Goal: Information Seeking & Learning: Learn about a topic

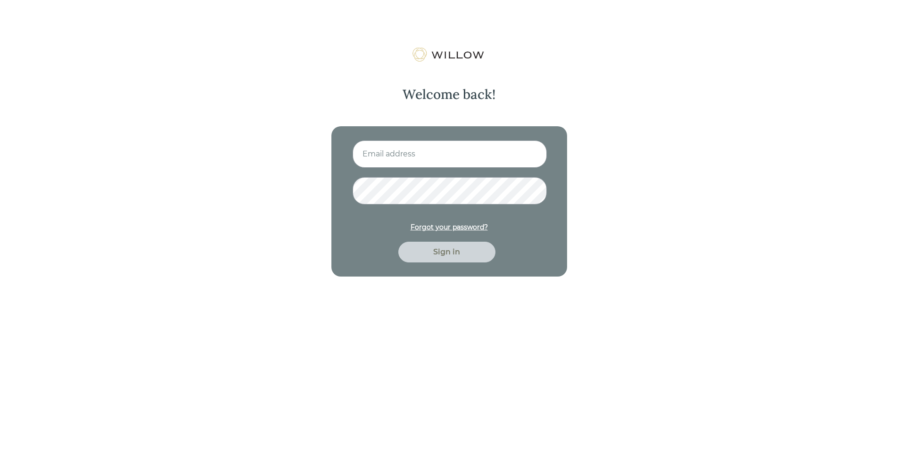
click at [419, 157] on input at bounding box center [450, 153] width 194 height 27
type input "[EMAIL_ADDRESS][DOMAIN_NAME]"
click at [398, 242] on button "Sign in" at bounding box center [446, 252] width 97 height 21
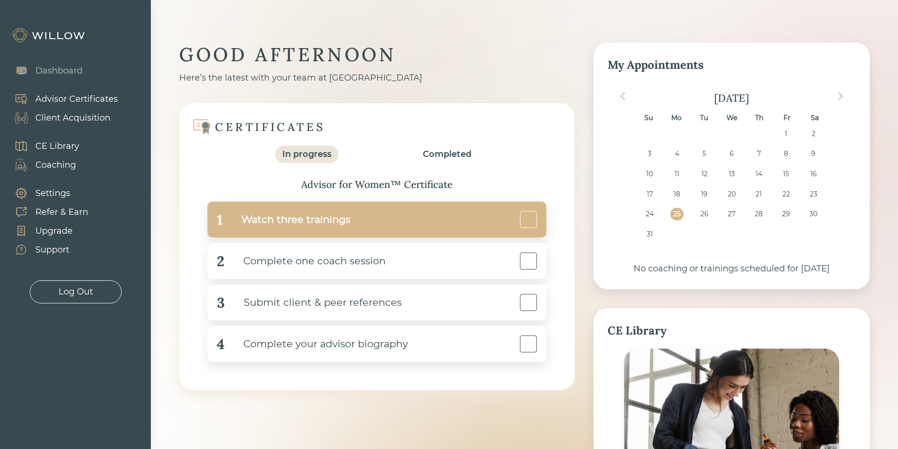
click at [343, 225] on div "Watch three trainings" at bounding box center [286, 219] width 128 height 21
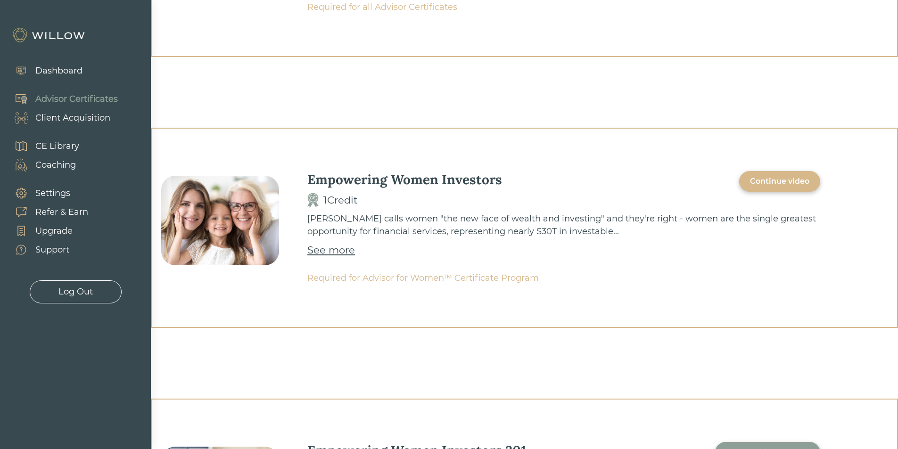
click at [786, 178] on div "Continue video" at bounding box center [779, 181] width 59 height 11
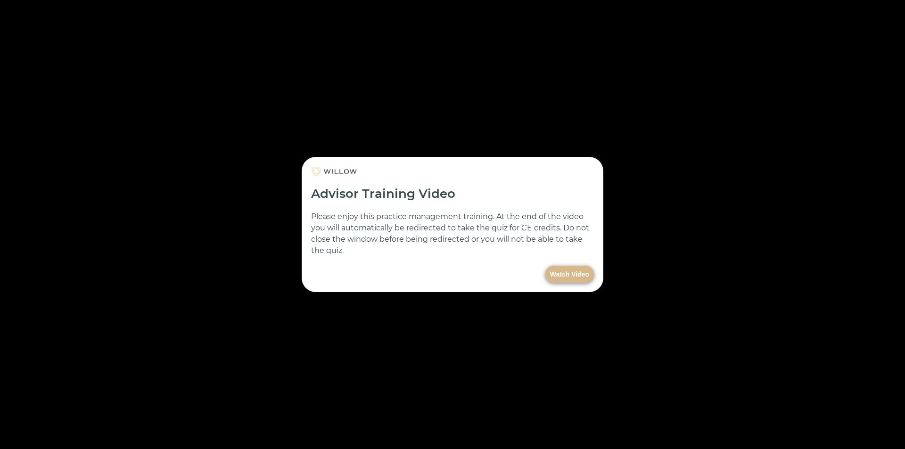
click at [559, 271] on button "Watch Video" at bounding box center [569, 274] width 49 height 17
